Goal: Find specific page/section: Find specific page/section

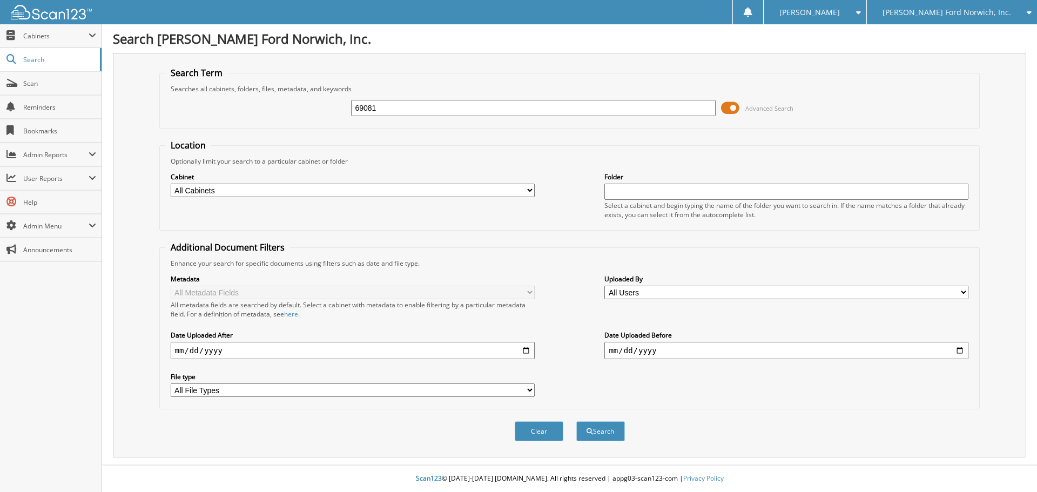
type input "69081"
click at [576, 421] on button "Search" at bounding box center [600, 431] width 49 height 20
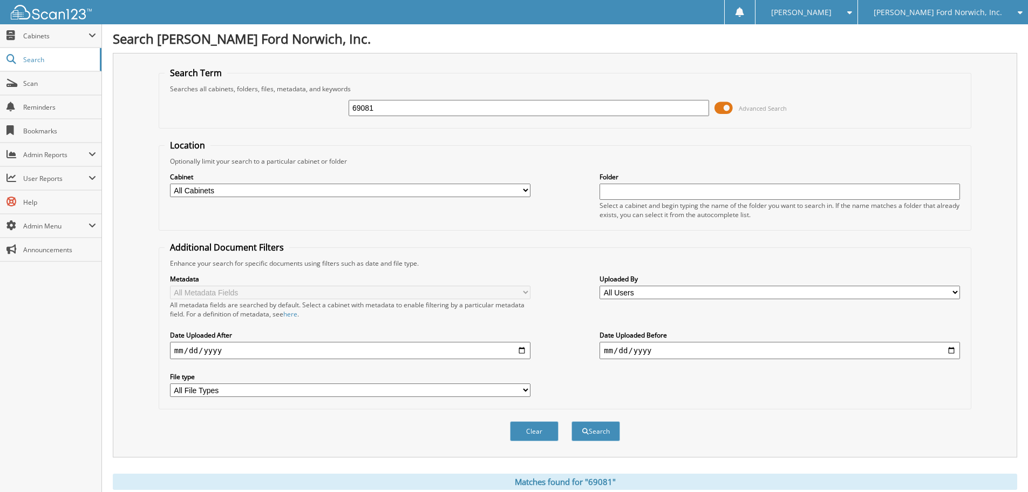
drag, startPoint x: 398, startPoint y: 106, endPoint x: 318, endPoint y: 106, distance: 79.9
click at [318, 106] on div "69081 Advanced Search" at bounding box center [565, 107] width 801 height 29
type input "54221"
click at [572, 421] on button "Search" at bounding box center [596, 431] width 49 height 20
drag, startPoint x: 401, startPoint y: 104, endPoint x: 242, endPoint y: 104, distance: 158.2
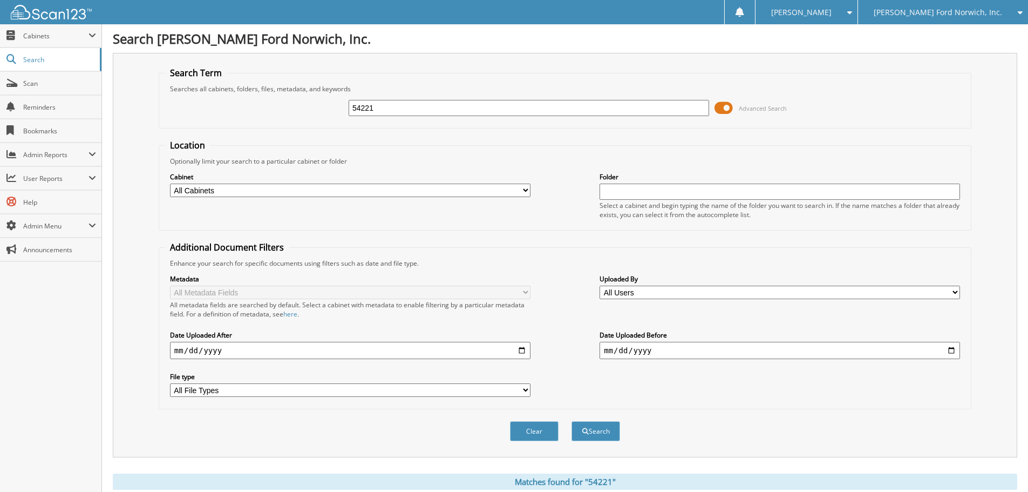
click at [242, 104] on div "54221 Advanced Search" at bounding box center [565, 107] width 801 height 29
type input "[PERSON_NAME]"
click at [572, 421] on button "Search" at bounding box center [596, 431] width 49 height 20
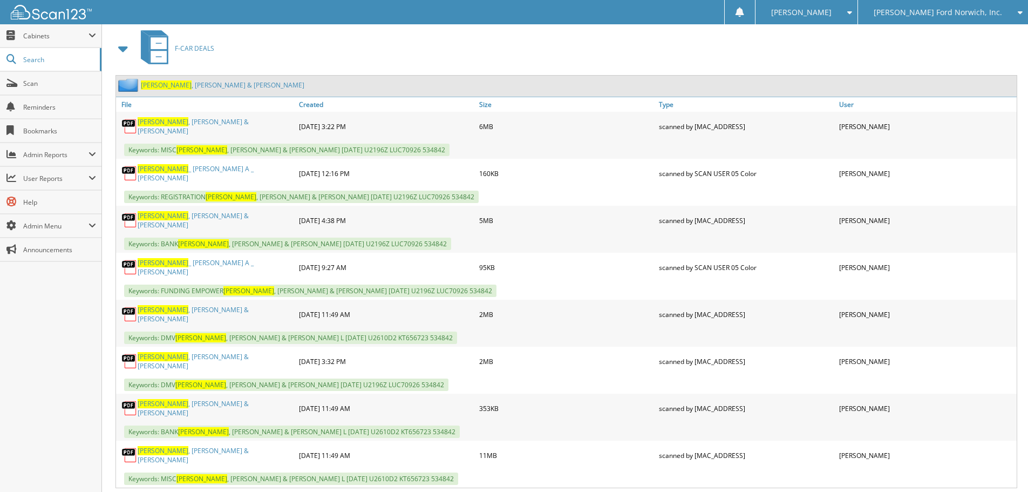
scroll to position [485, 0]
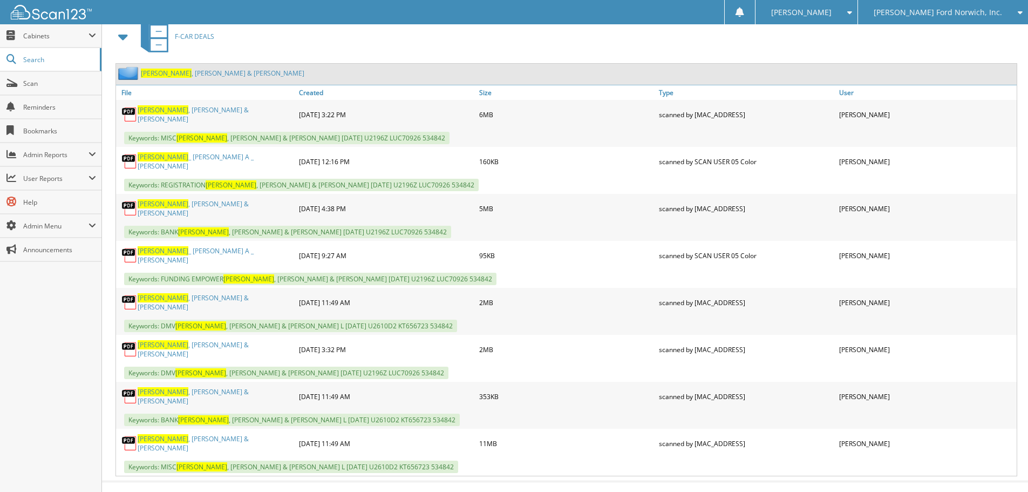
click at [192, 434] on link "HULCHER , MICHAEL A & BRENDA L" at bounding box center [216, 443] width 156 height 18
